Goal: Communication & Community: Answer question/provide support

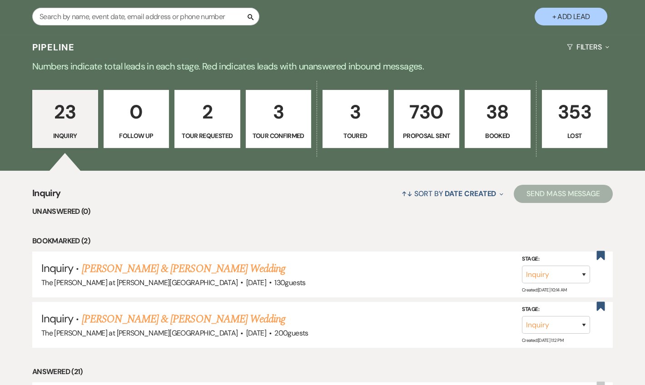
scroll to position [165, 0]
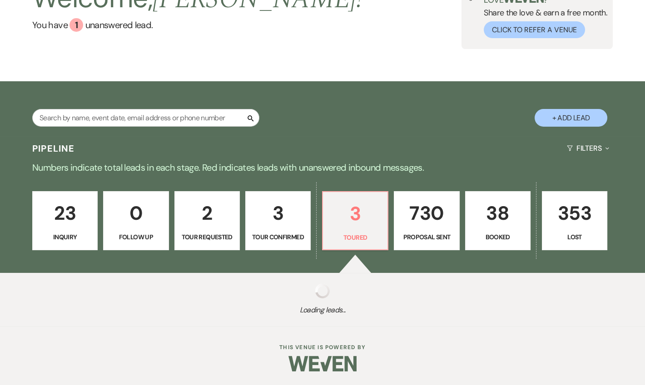
select select "5"
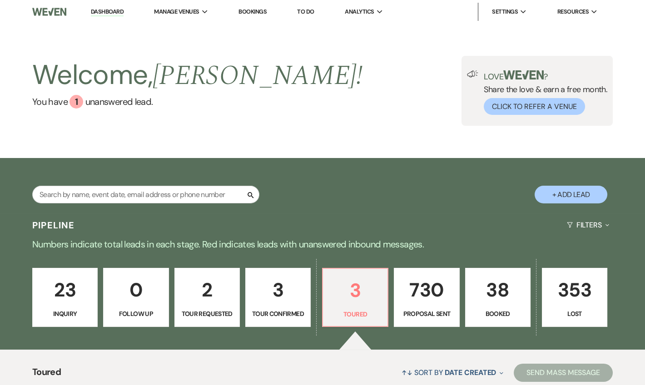
click at [100, 5] on li "Dashboard" at bounding box center [107, 12] width 42 height 18
click at [105, 9] on link "Dashboard" at bounding box center [107, 12] width 33 height 9
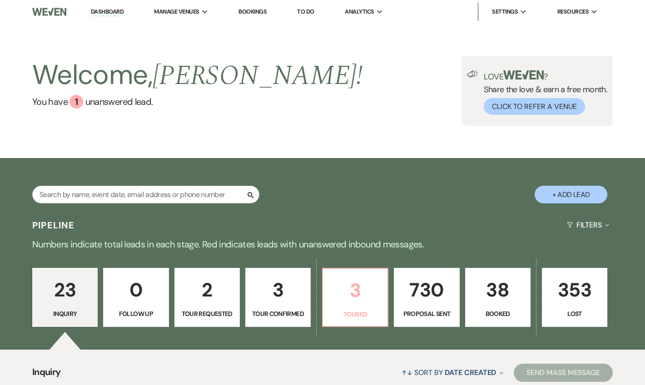
click at [342, 302] on p "3" at bounding box center [356, 290] width 54 height 30
select select "5"
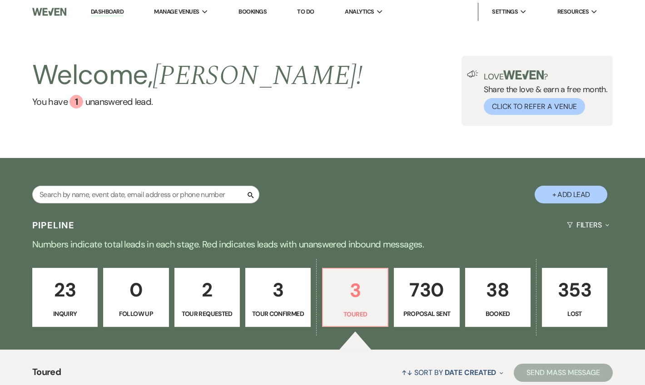
click at [101, 12] on link "Dashboard" at bounding box center [107, 12] width 33 height 9
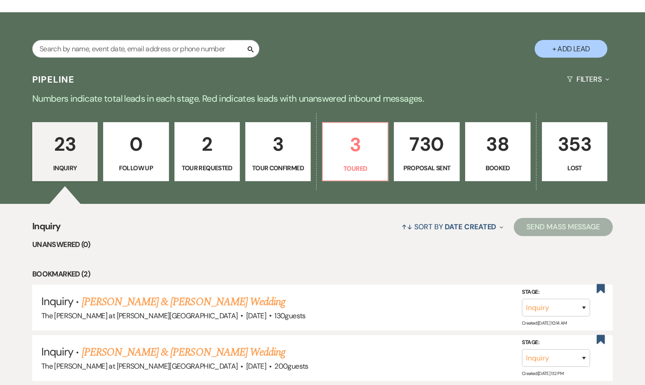
scroll to position [165, 0]
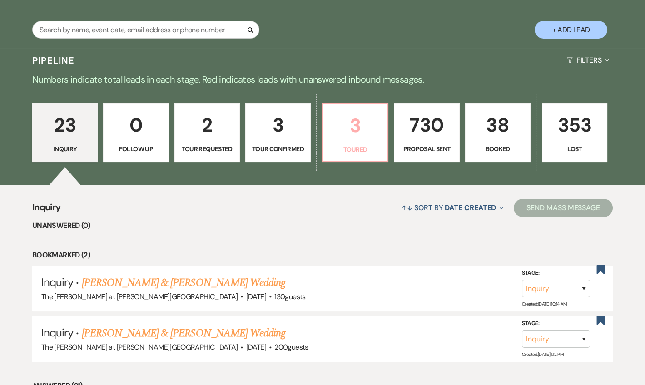
click at [370, 145] on p "Toured" at bounding box center [356, 150] width 54 height 10
select select "5"
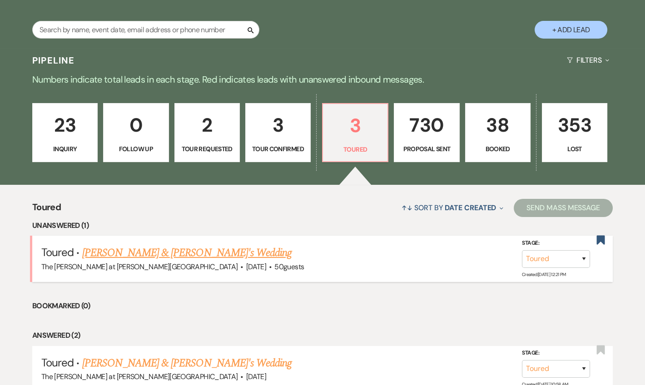
drag, startPoint x: 149, startPoint y: 255, endPoint x: 188, endPoint y: 243, distance: 40.7
click at [150, 255] on link "[PERSON_NAME] & [PERSON_NAME]'s Wedding" at bounding box center [187, 253] width 210 height 16
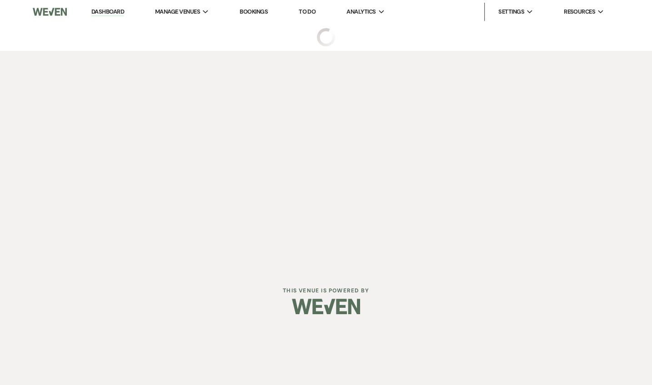
select select "5"
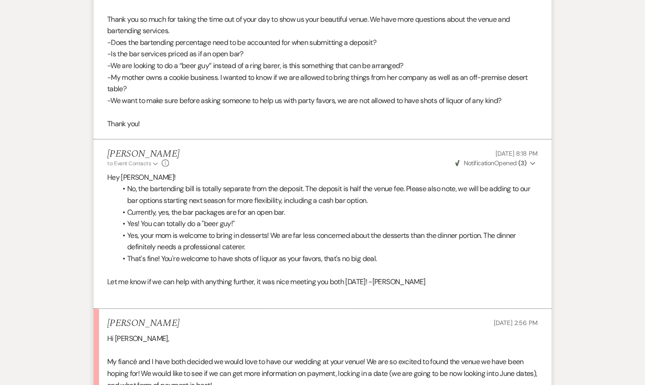
scroll to position [2243, 0]
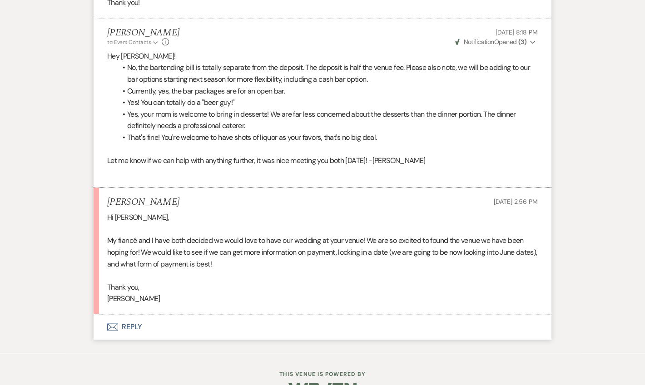
click at [134, 315] on button "Envelope Reply" at bounding box center [323, 327] width 458 height 25
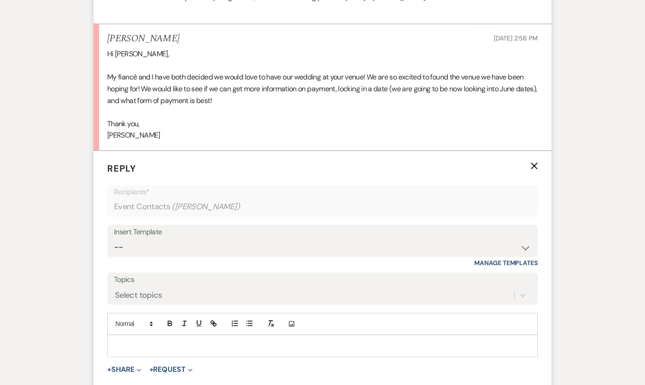
scroll to position [2416, 0]
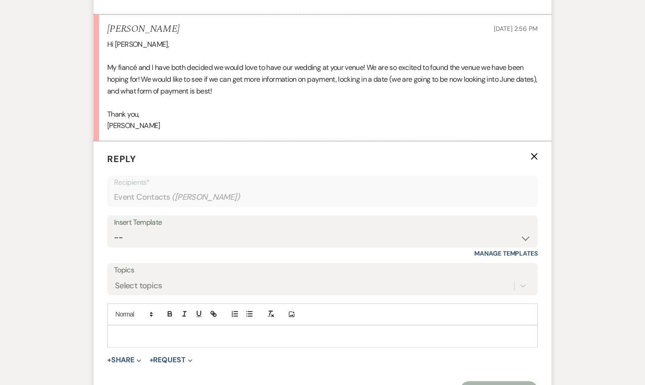
click at [138, 326] on div at bounding box center [323, 336] width 430 height 21
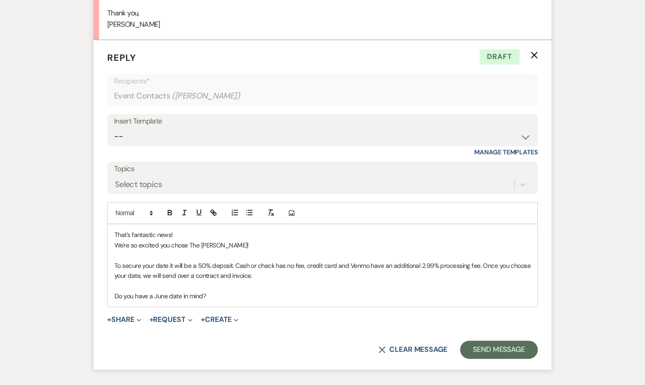
scroll to position [2527, 0]
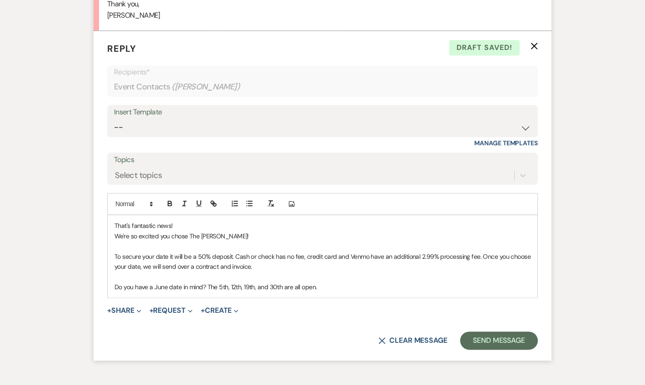
click at [274, 282] on p "Do you have a June date in mind? The 5th, 12th, 19th, and 30th are all open." at bounding box center [323, 287] width 416 height 10
drag, startPoint x: 276, startPoint y: 259, endPoint x: 269, endPoint y: 259, distance: 6.8
click at [269, 282] on p "Do you have a June date in mind? The 5th, 12th, 19th, and 30th are all open." at bounding box center [323, 287] width 416 height 10
click at [354, 282] on p "Do you have a June date in mind? The 5th, 12th, 19th, and 26th are all open." at bounding box center [323, 287] width 416 height 10
click at [489, 332] on button "Send Message" at bounding box center [499, 341] width 78 height 18
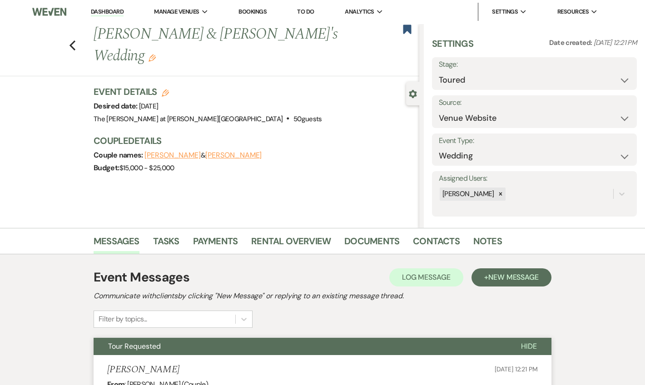
scroll to position [0, 0]
click at [115, 11] on link "Dashboard" at bounding box center [107, 12] width 33 height 9
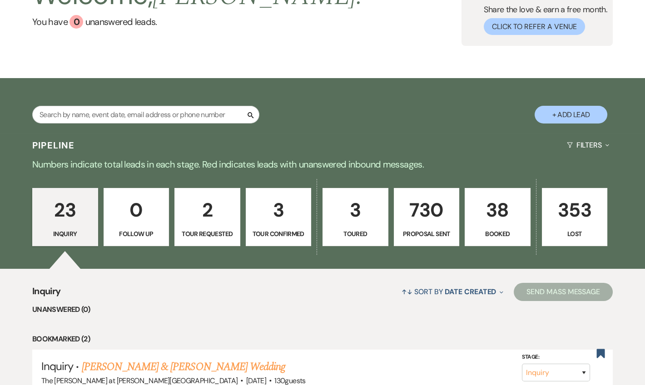
scroll to position [220, 0]
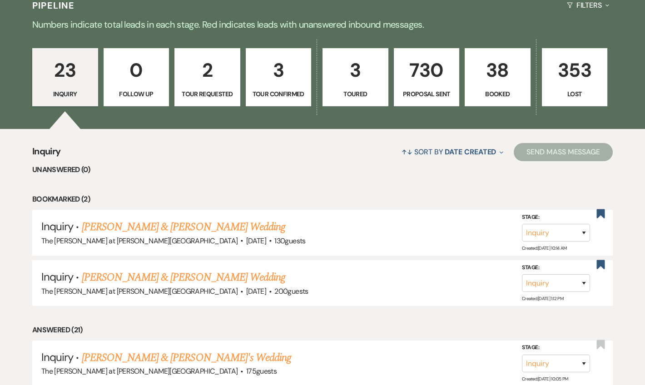
click at [350, 80] on p "3" at bounding box center [356, 70] width 54 height 30
select select "5"
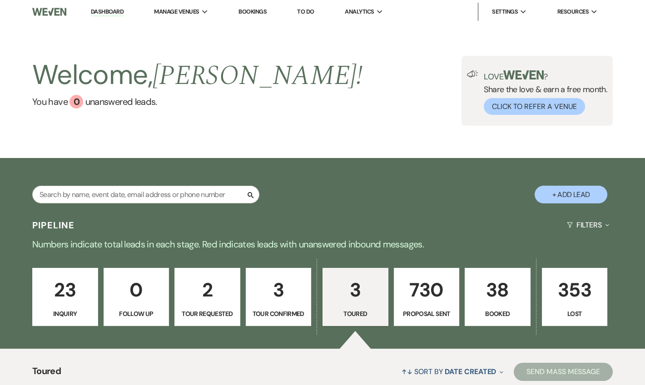
click at [109, 13] on link "Dashboard" at bounding box center [107, 12] width 33 height 9
